Goal: Transaction & Acquisition: Purchase product/service

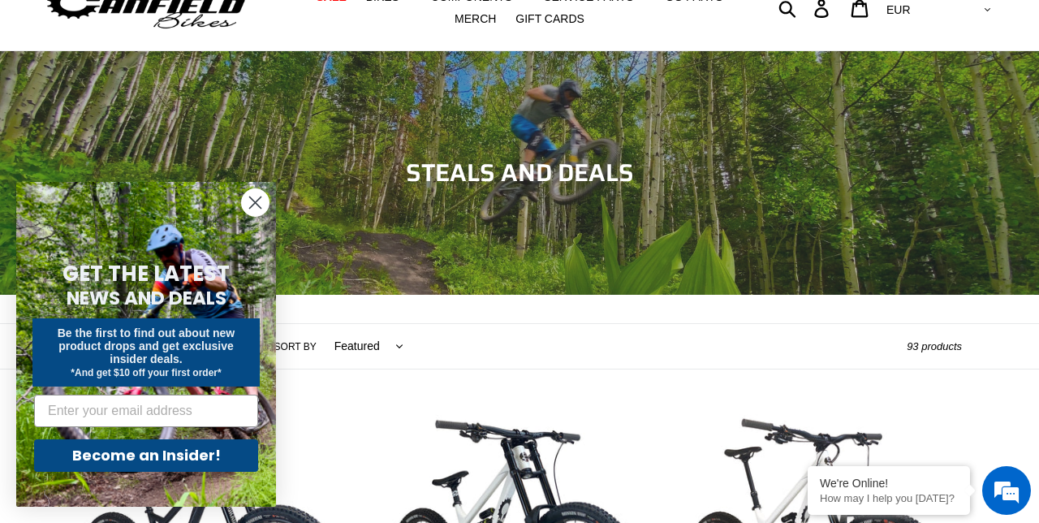
scroll to position [70, 0]
click at [255, 216] on circle "Close dialog" at bounding box center [255, 202] width 27 height 27
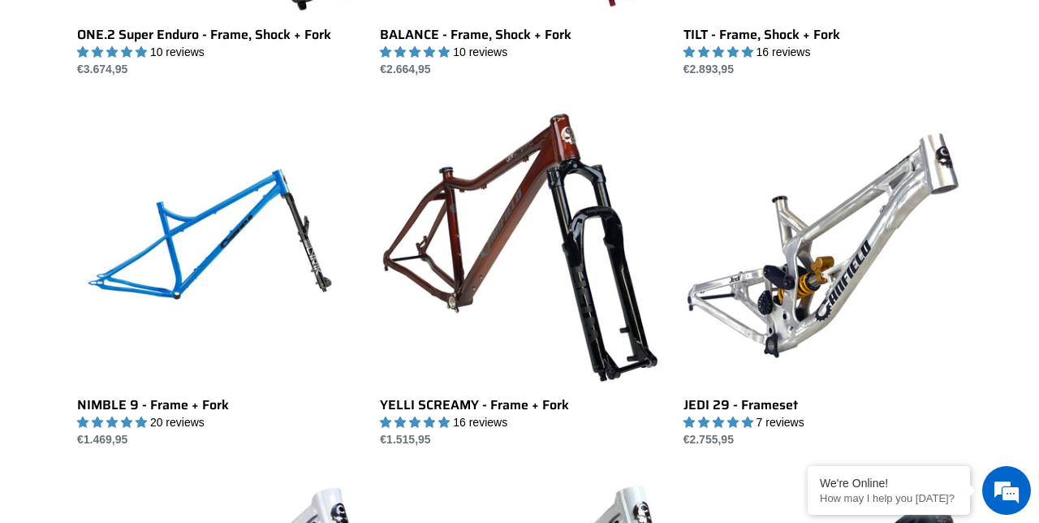
scroll to position [1859, 0]
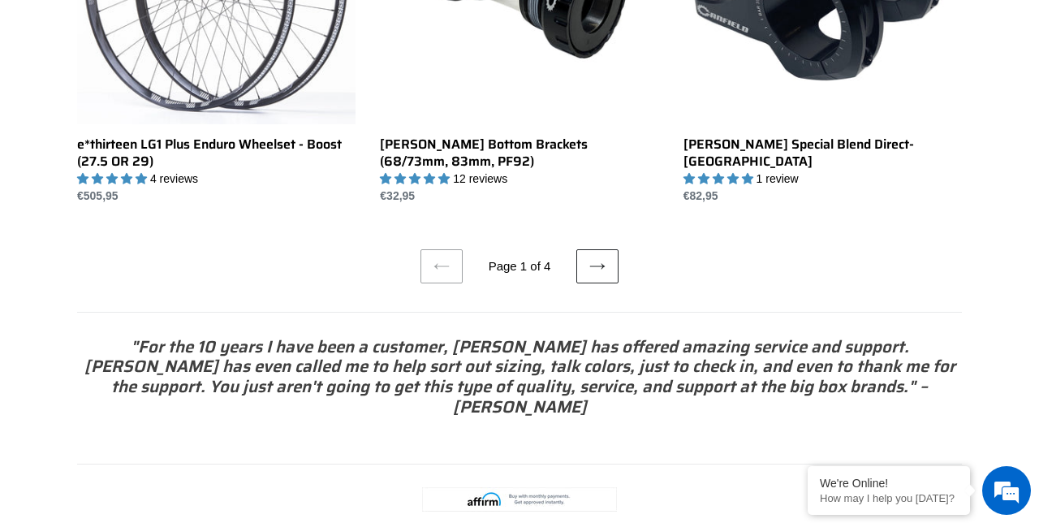
click at [592, 267] on icon at bounding box center [597, 266] width 15 height 6
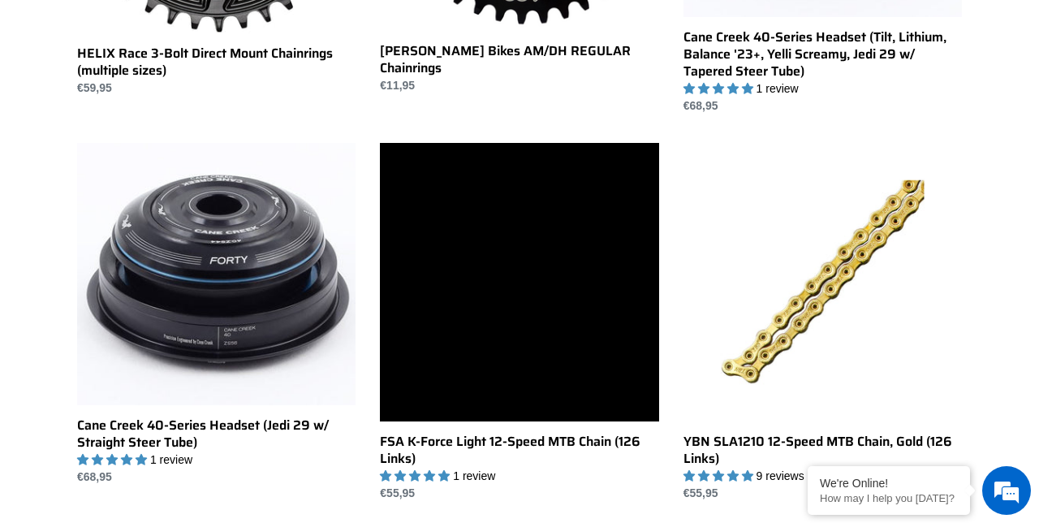
scroll to position [741, 0]
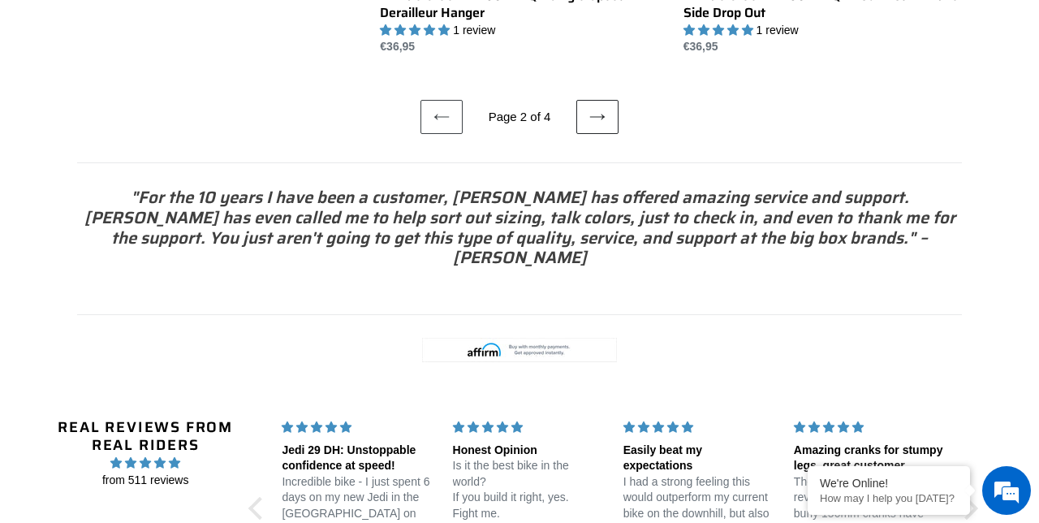
click at [589, 125] on icon at bounding box center [597, 117] width 16 height 16
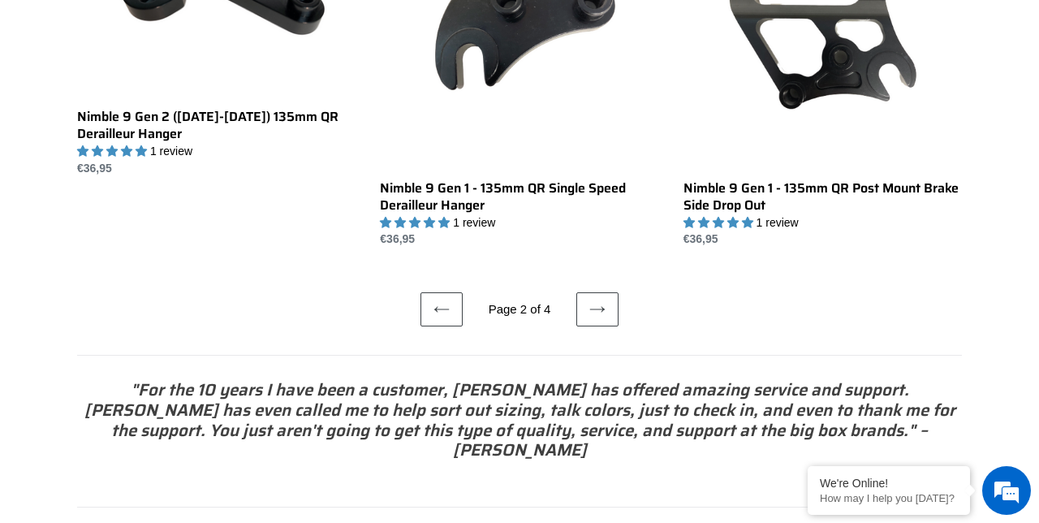
scroll to position [0, 0]
